Goal: Check status: Check status

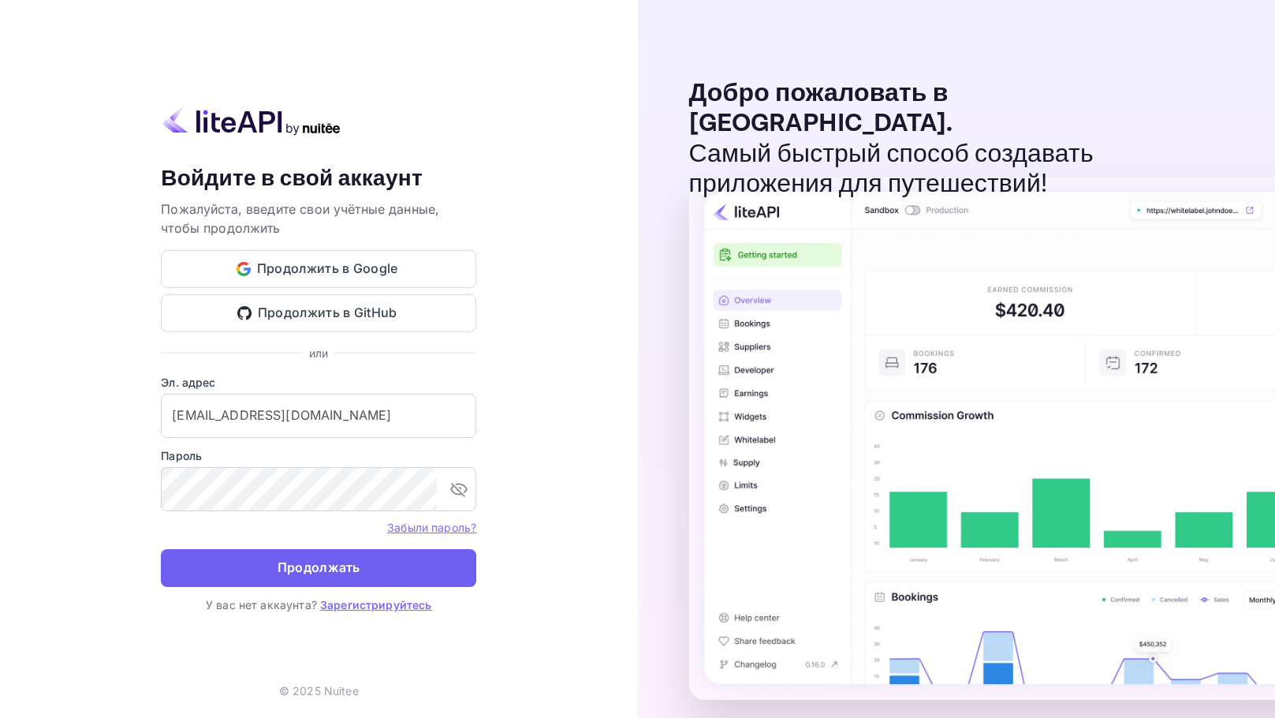
drag, startPoint x: 0, startPoint y: 0, endPoint x: 399, endPoint y: 569, distance: 694.7
click at [399, 569] on button "Продолжать" at bounding box center [318, 568] width 315 height 38
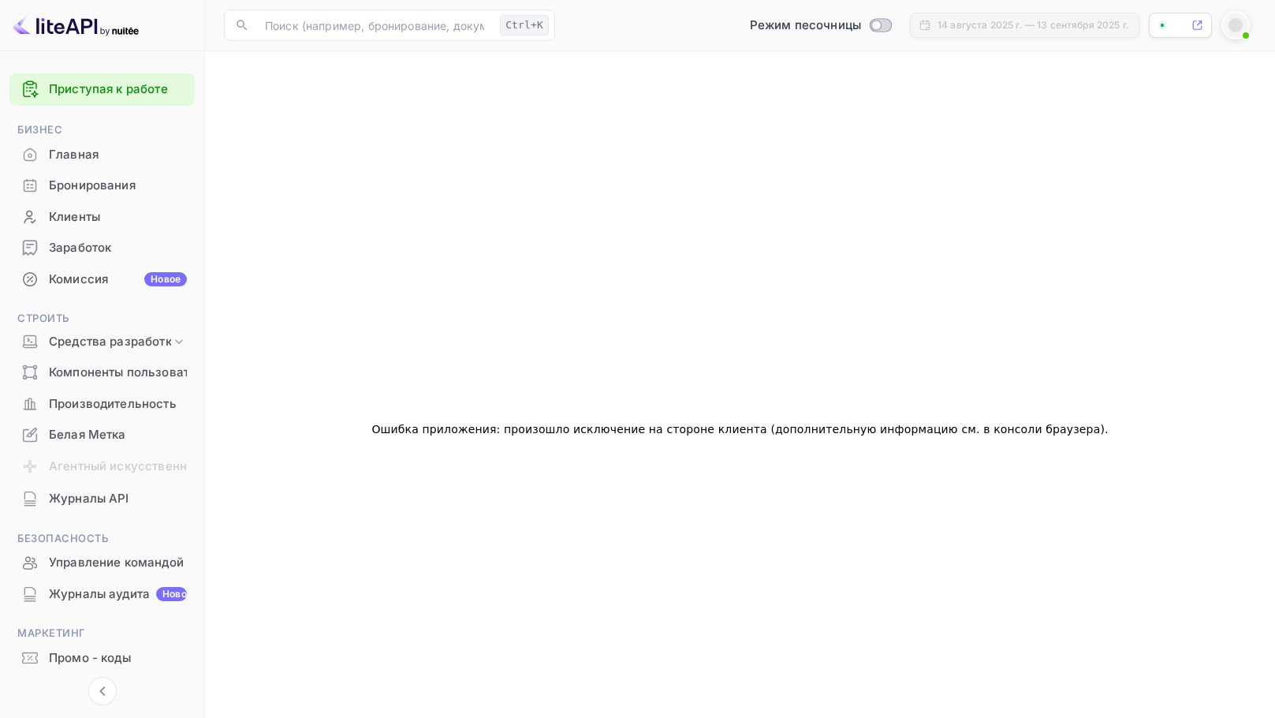
click at [129, 174] on div "Бронирования" at bounding box center [101, 185] width 185 height 31
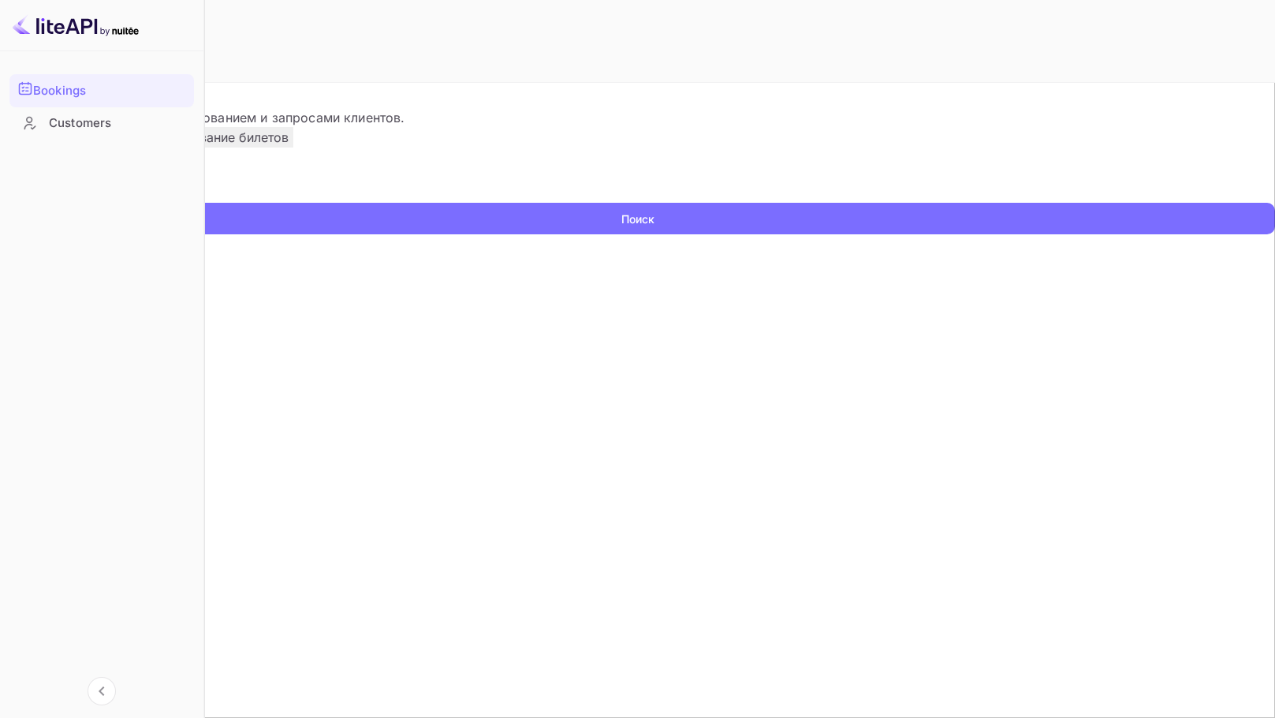
click at [203, 203] on input "text" at bounding box center [101, 191] width 203 height 24
paste input "9319561"
type input "9319561"
click at [0, 203] on button "Поиск" at bounding box center [637, 219] width 1275 height 32
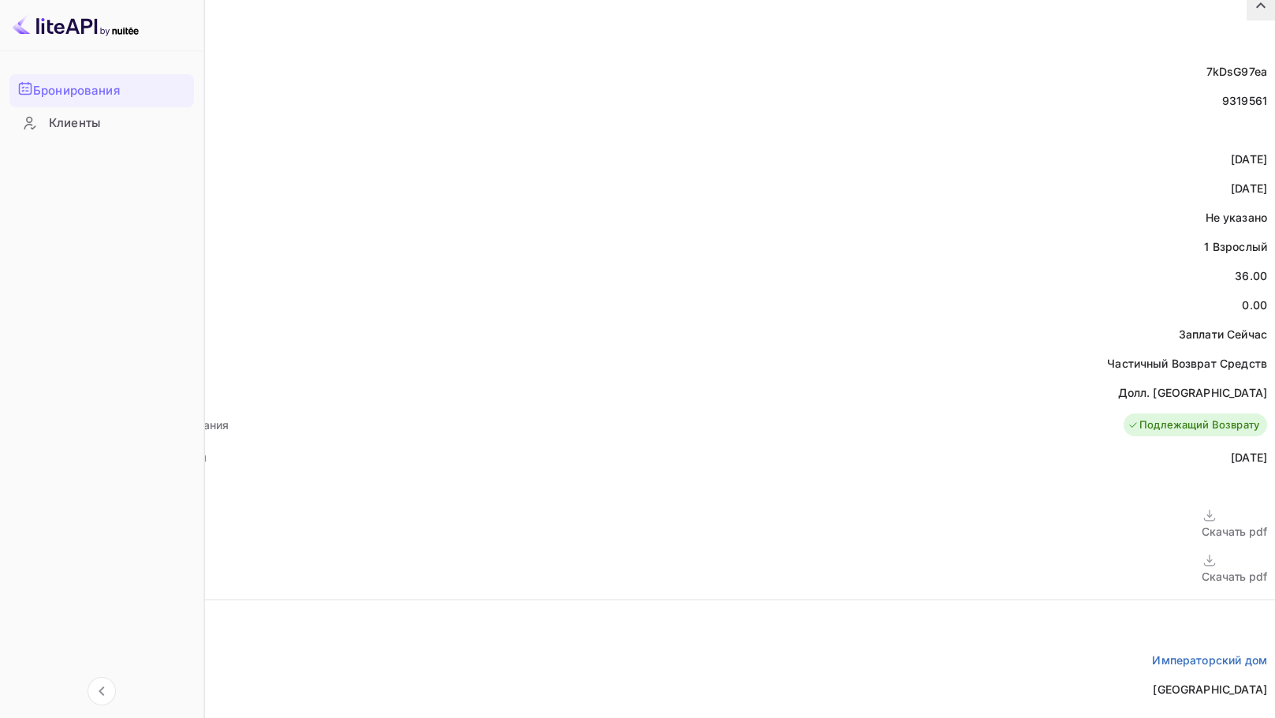
scroll to position [378, 0]
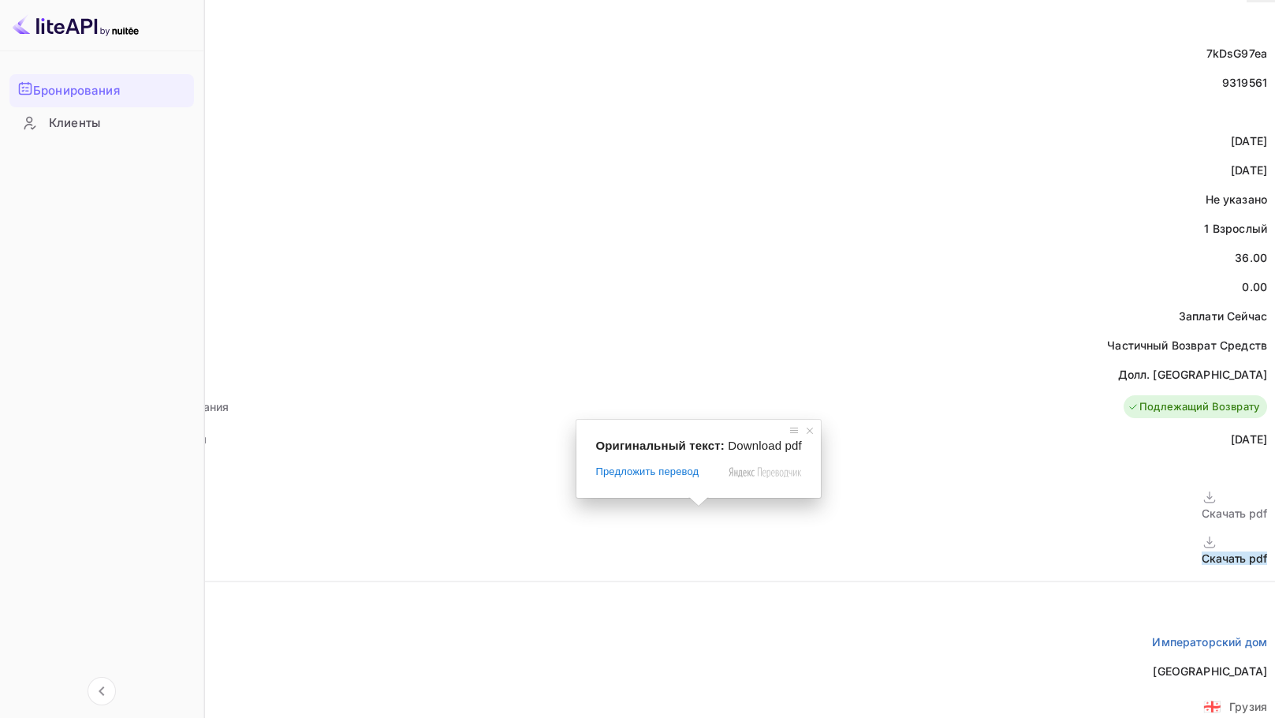
click at [1202, 551] on ya-tr-span "Скачать pdf" at bounding box center [1234, 557] width 65 height 13
